Goal: Find specific page/section: Find specific page/section

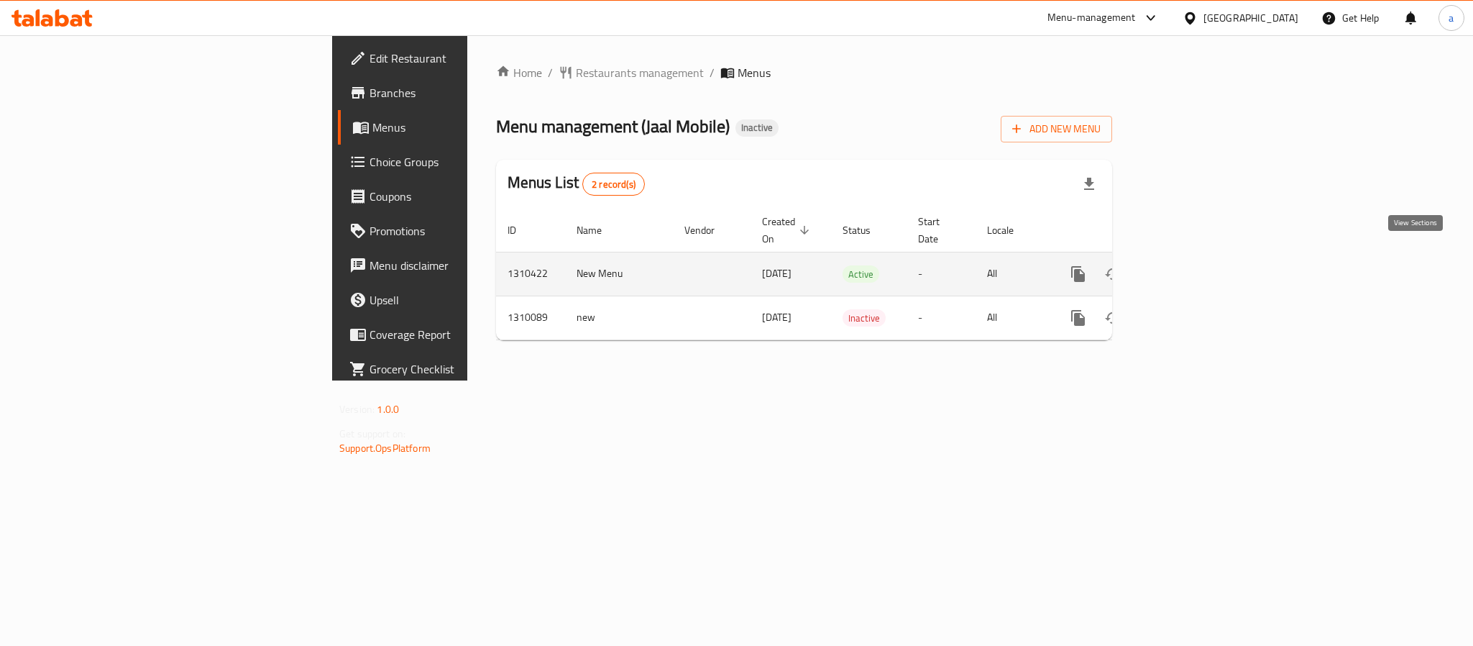
click at [1191, 265] on icon "enhanced table" at bounding box center [1181, 273] width 17 height 17
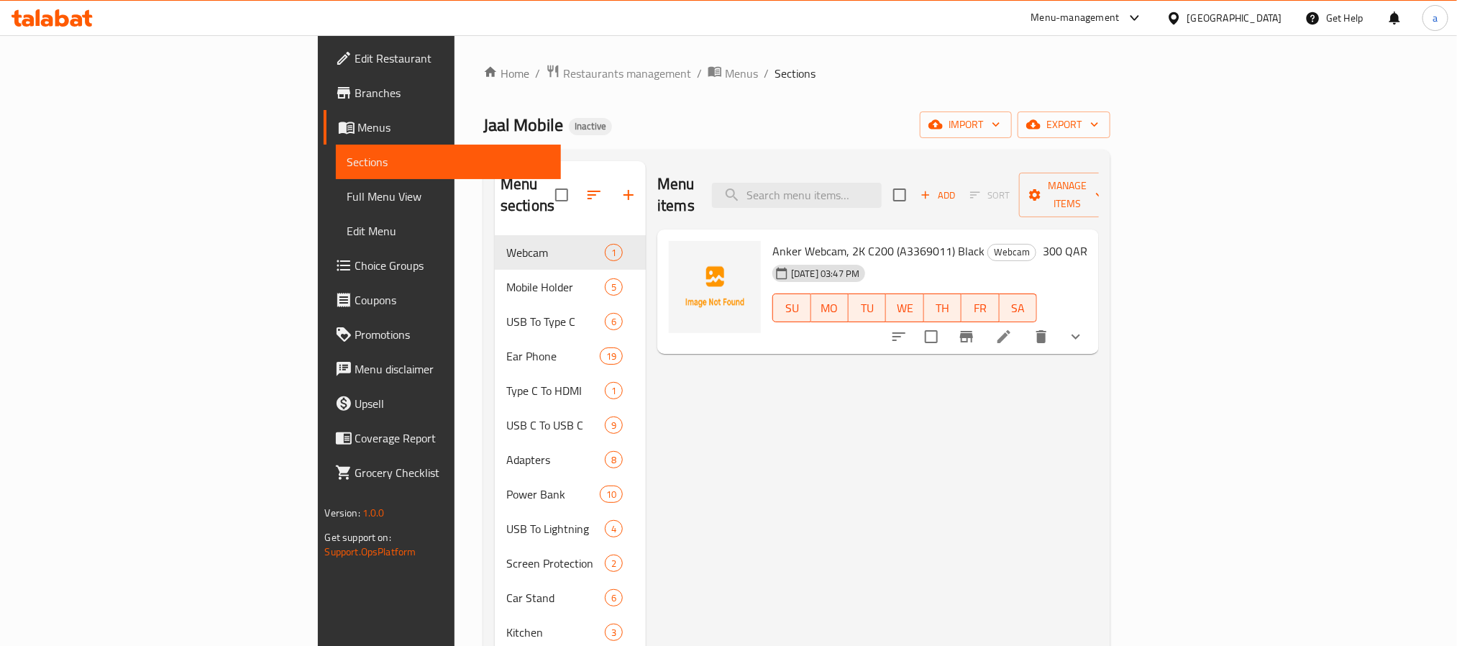
click at [917, 64] on ol "Home / Restaurants management / Menus / Sections" at bounding box center [796, 73] width 627 height 19
click at [755, 123] on div "Jaal Mobile Inactive import export" at bounding box center [796, 124] width 627 height 27
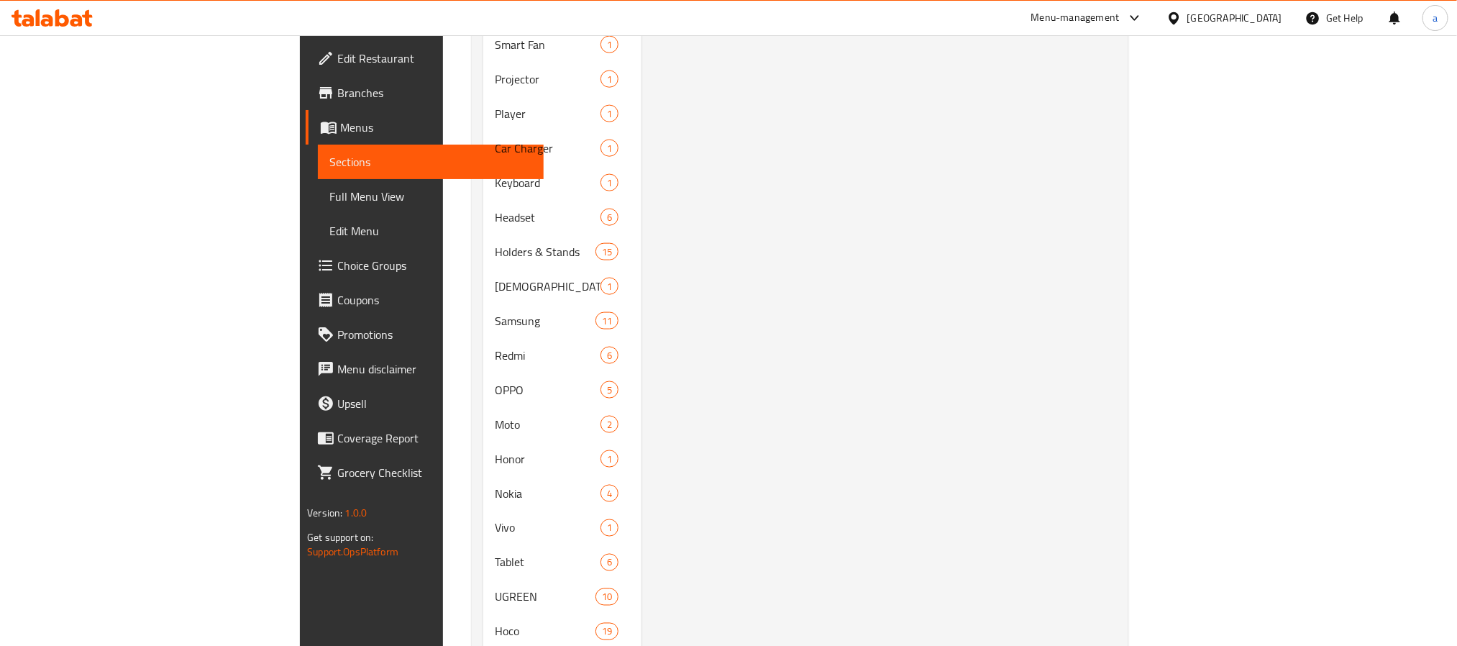
scroll to position [902, 0]
click at [495, 239] on span "Headset" at bounding box center [527, 247] width 65 height 17
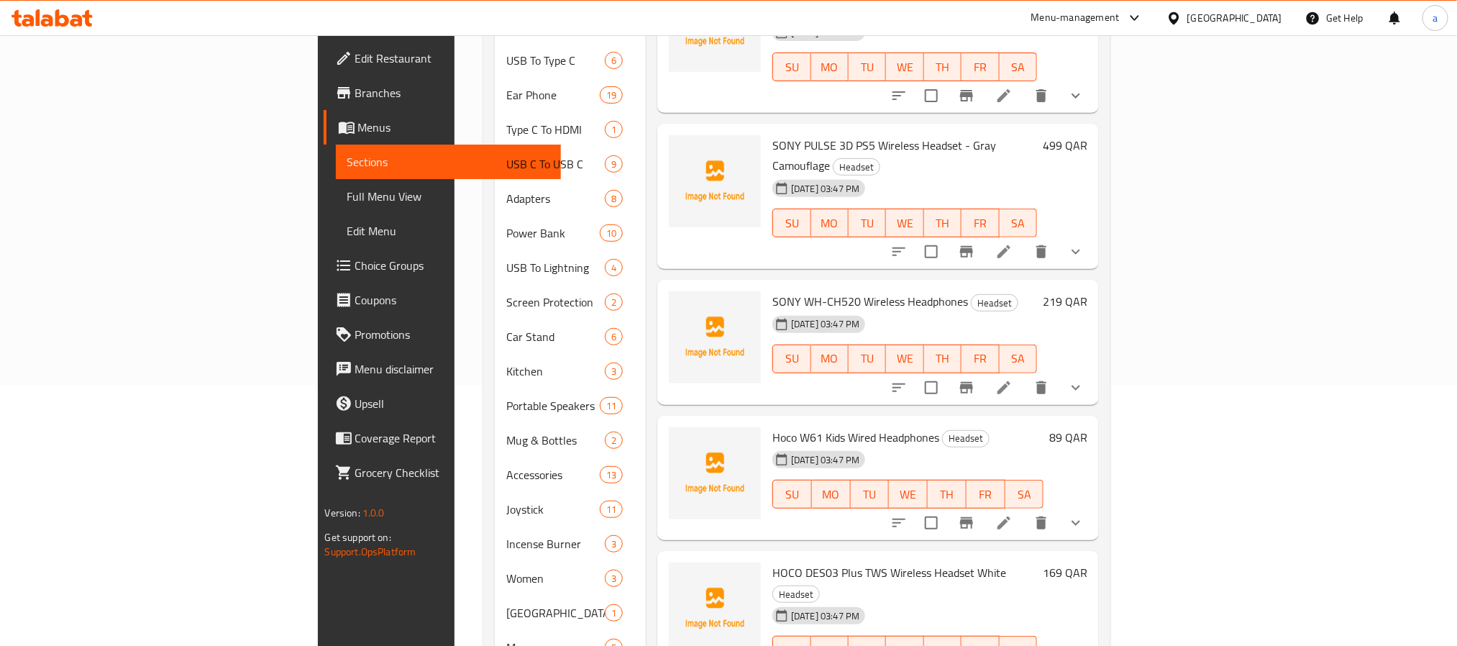
scroll to position [255, 0]
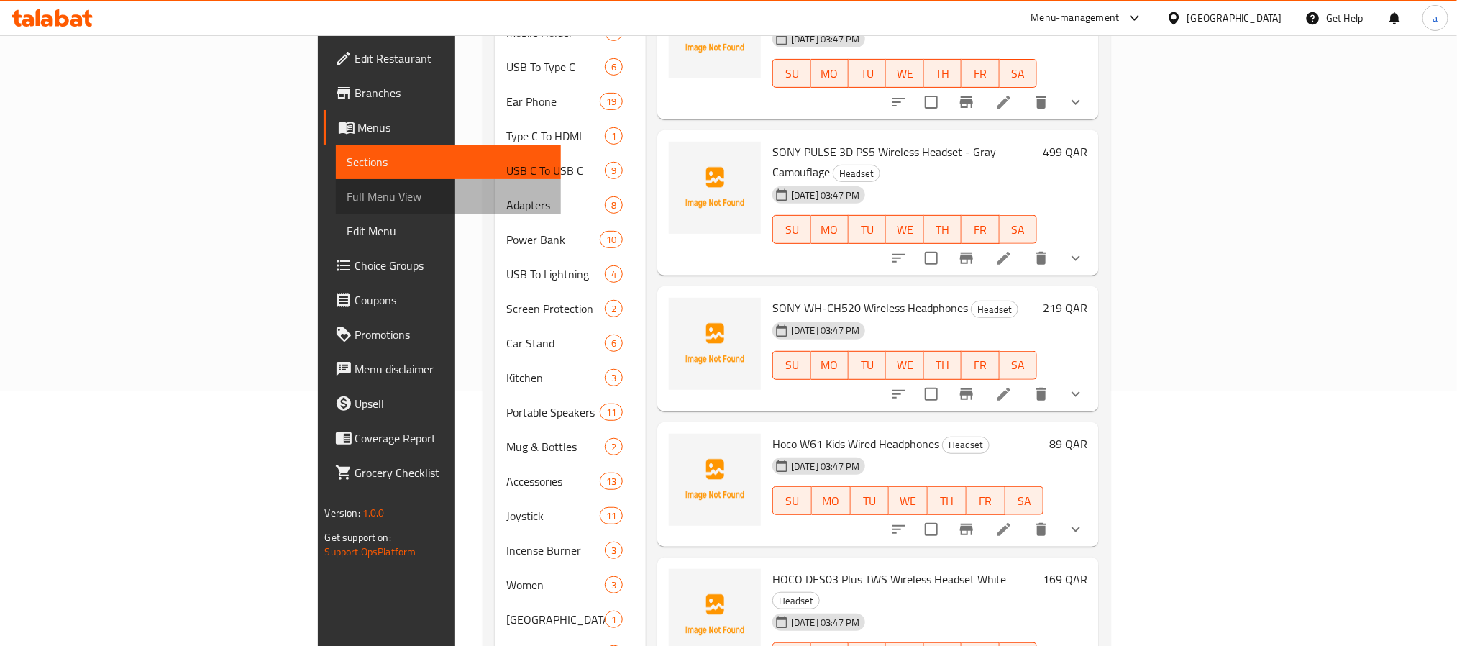
click at [347, 199] on span "Full Menu View" at bounding box center [448, 196] width 202 height 17
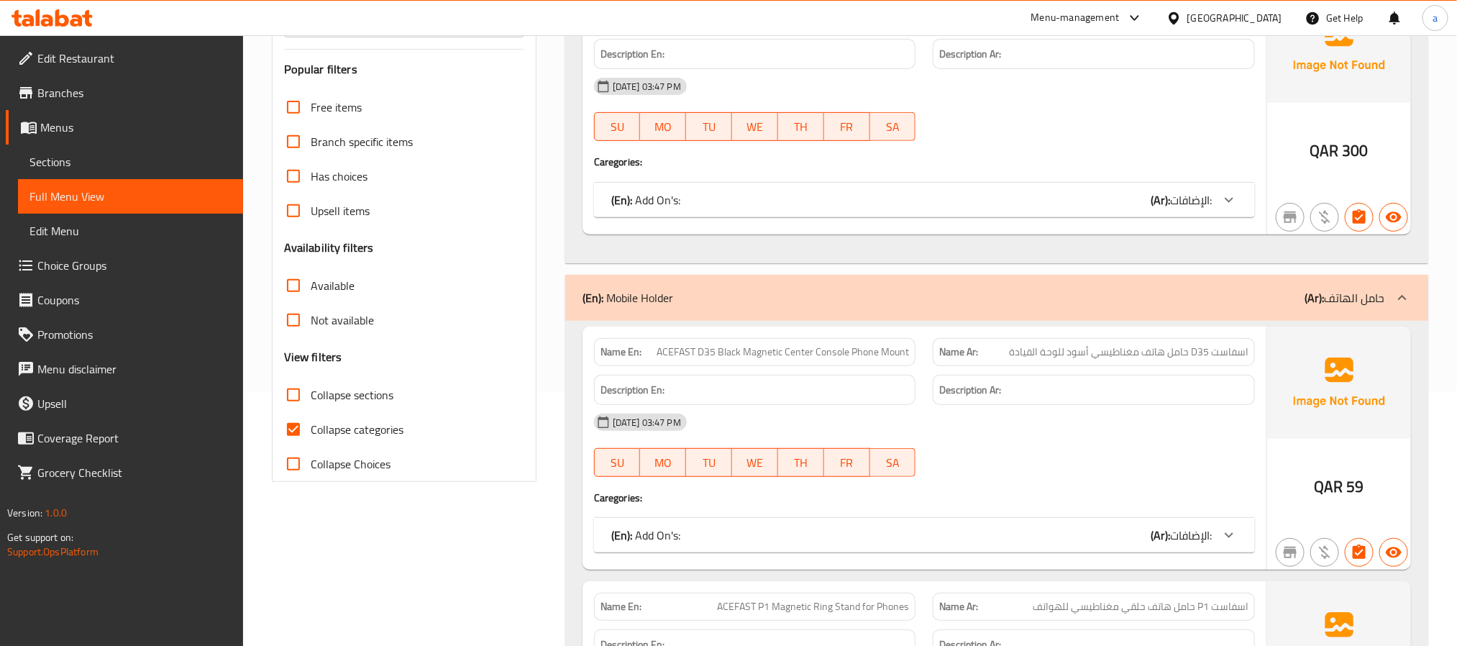
click at [291, 430] on input "Collapse categories" at bounding box center [293, 429] width 35 height 35
checkbox input "false"
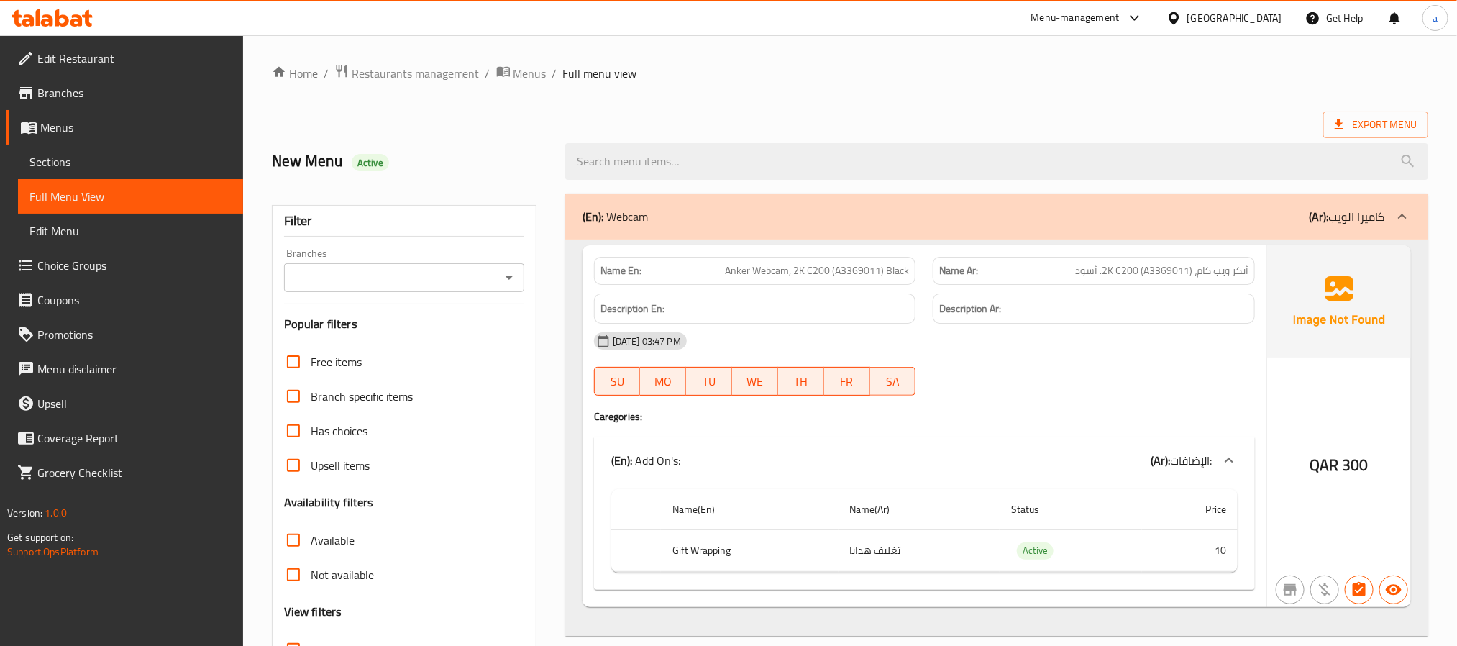
click at [675, 82] on ol "Home / Restaurants management / Menus / Full menu view" at bounding box center [850, 73] width 1156 height 19
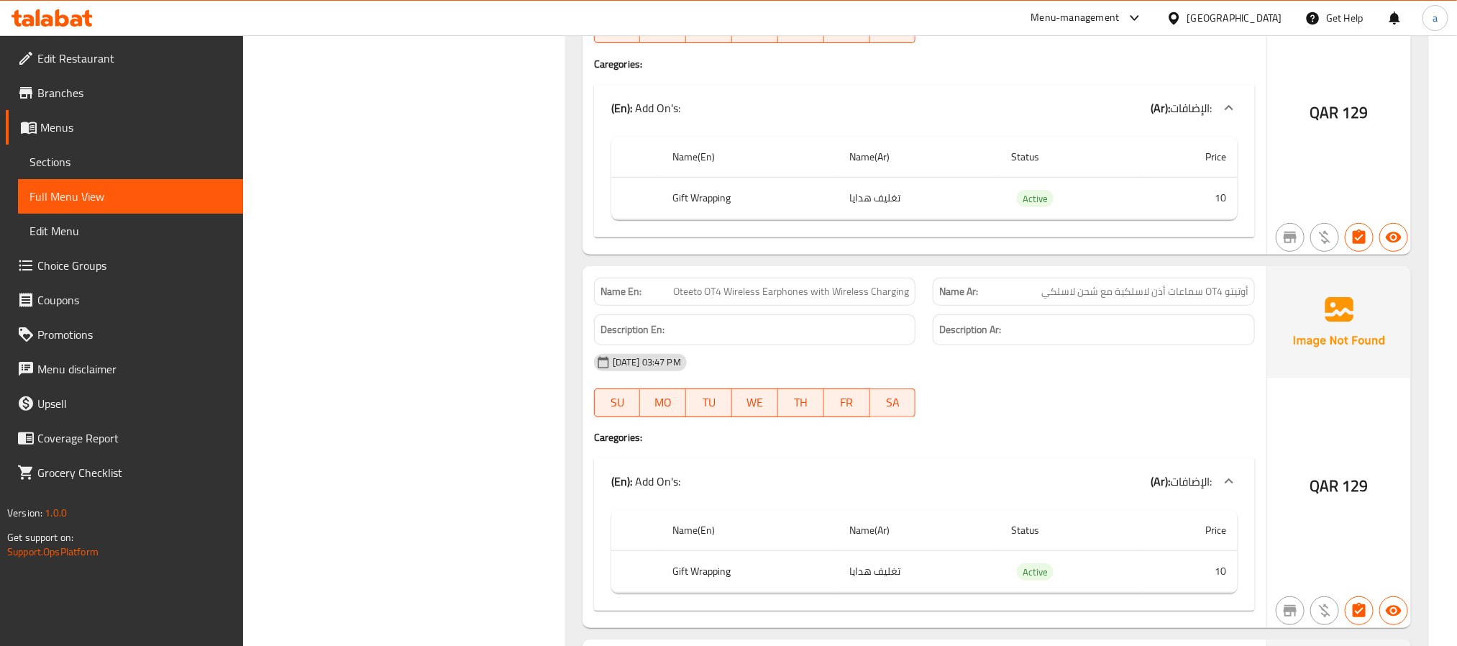
scroll to position [60870, 0]
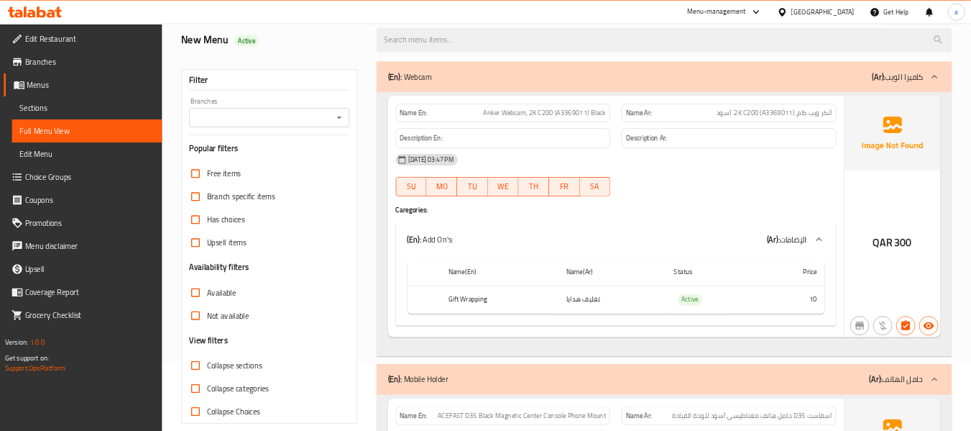
scroll to position [0, 0]
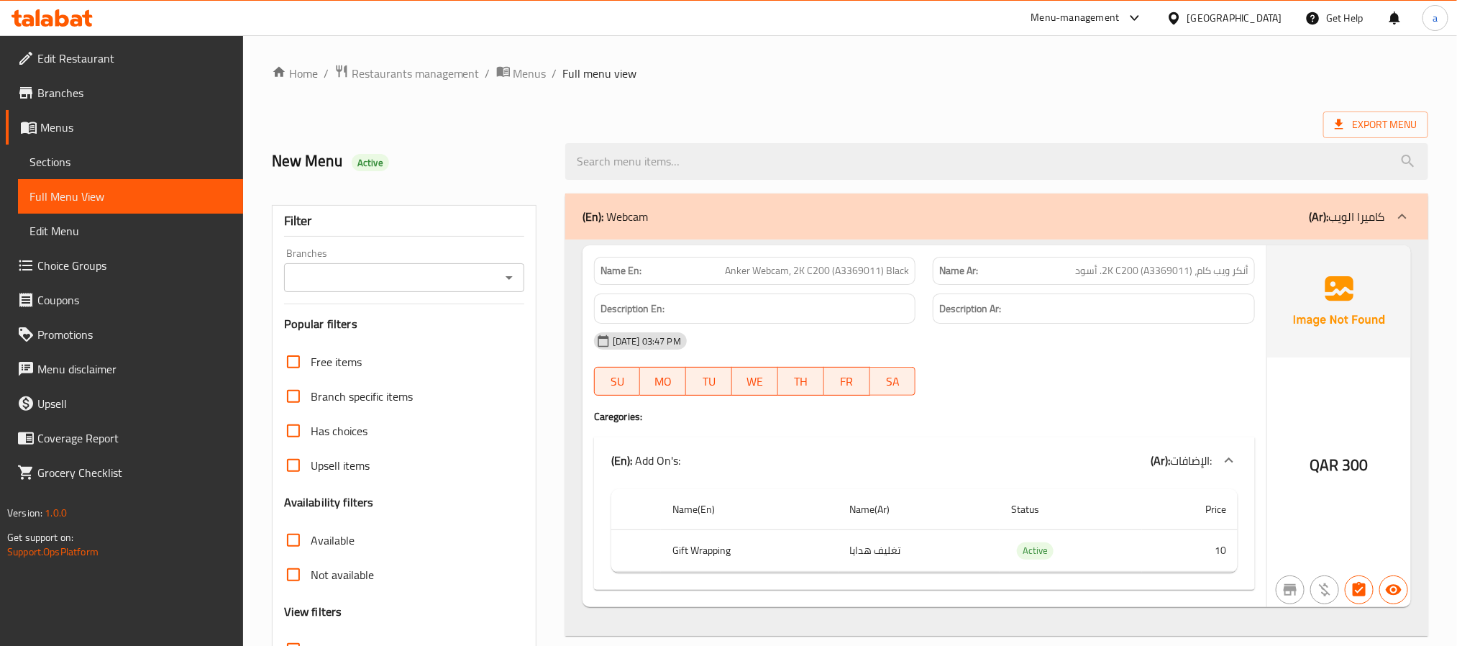
click at [63, 164] on span "Sections" at bounding box center [130, 161] width 202 height 17
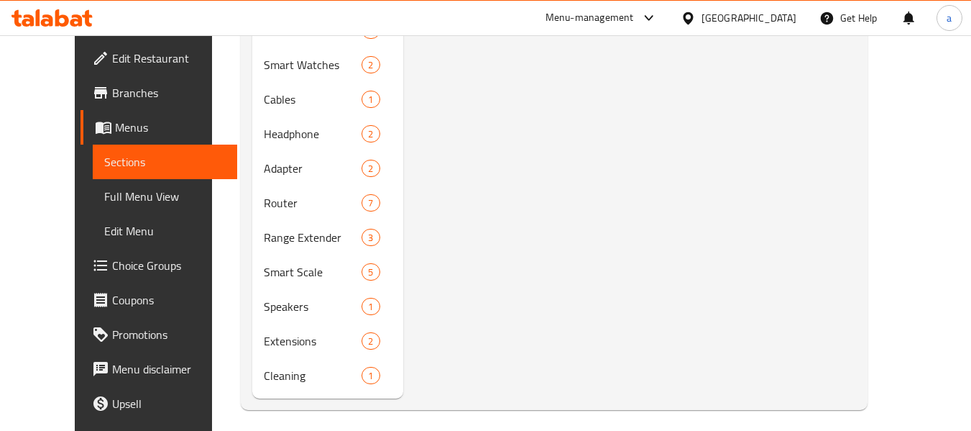
scroll to position [1680, 0]
